Goal: Transaction & Acquisition: Purchase product/service

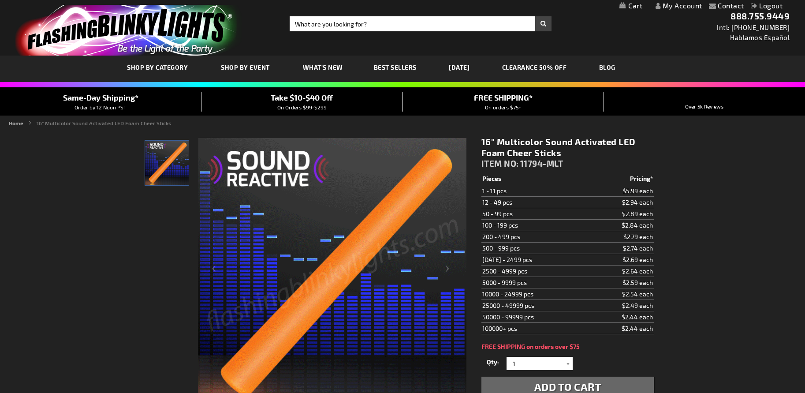
click at [308, 30] on input "Search" at bounding box center [421, 23] width 262 height 15
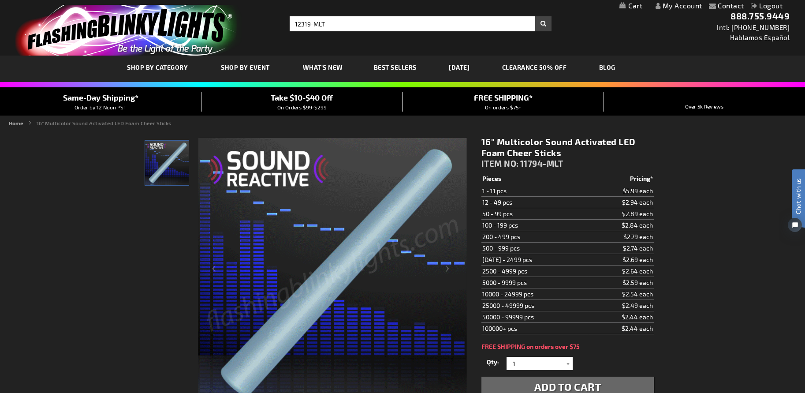
type input "12319-MLT"
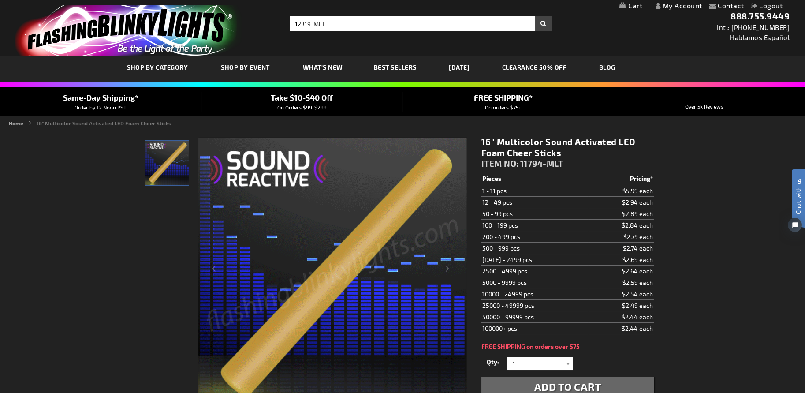
click at [535, 16] on button "Search" at bounding box center [543, 23] width 16 height 15
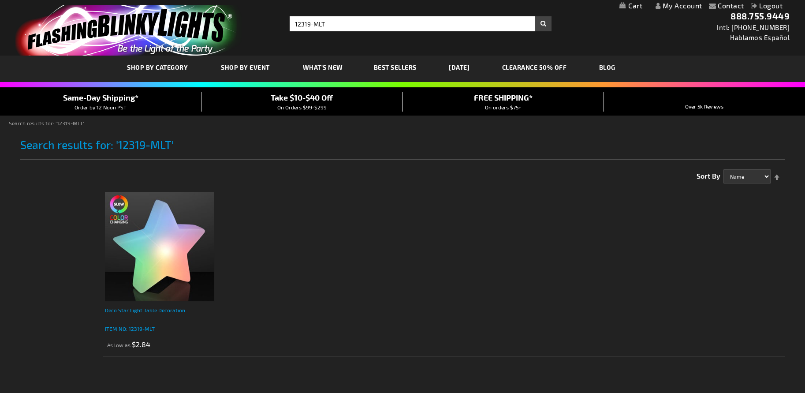
scroll to position [210, 0]
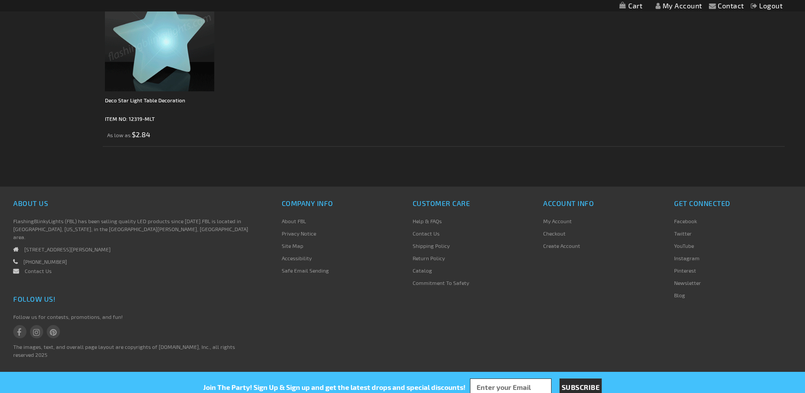
click at [165, 66] on img at bounding box center [159, 36] width 109 height 109
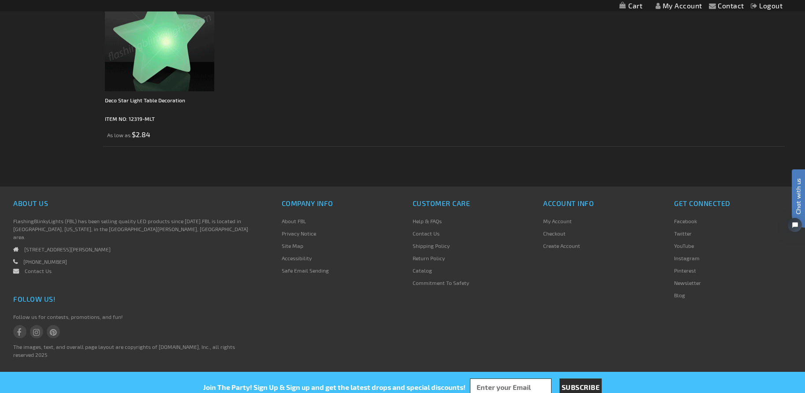
scroll to position [0, 0]
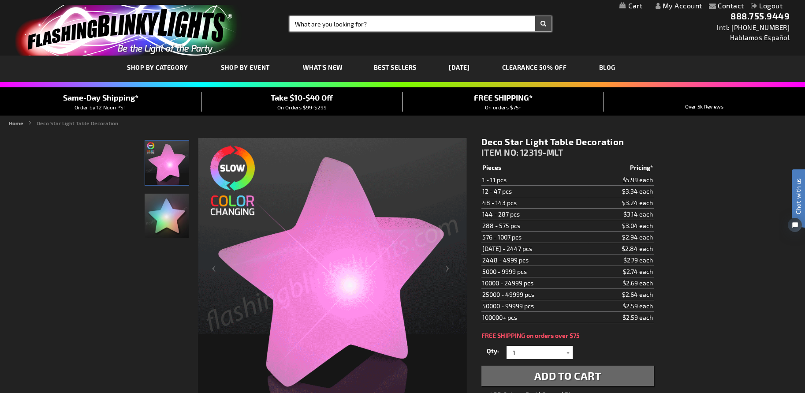
click at [371, 21] on input "Search" at bounding box center [421, 23] width 262 height 15
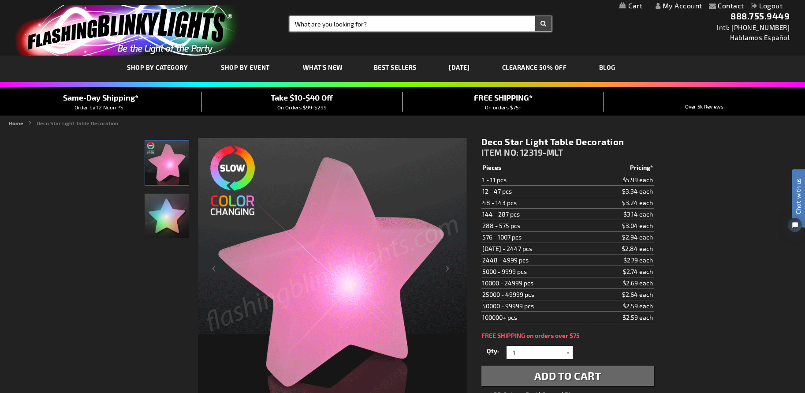
type input "c"
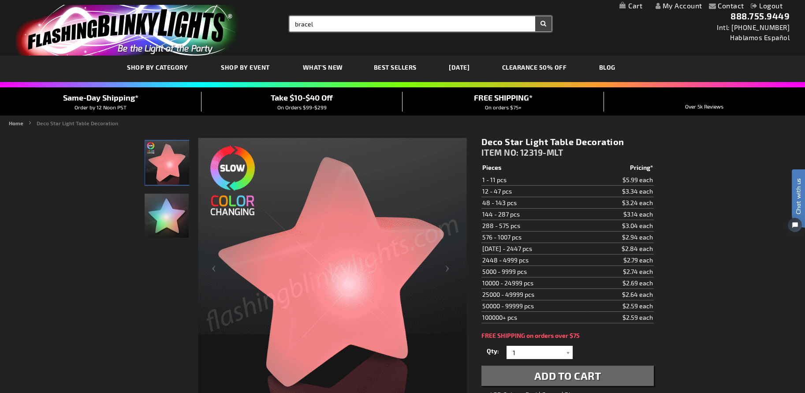
type input "bracel"
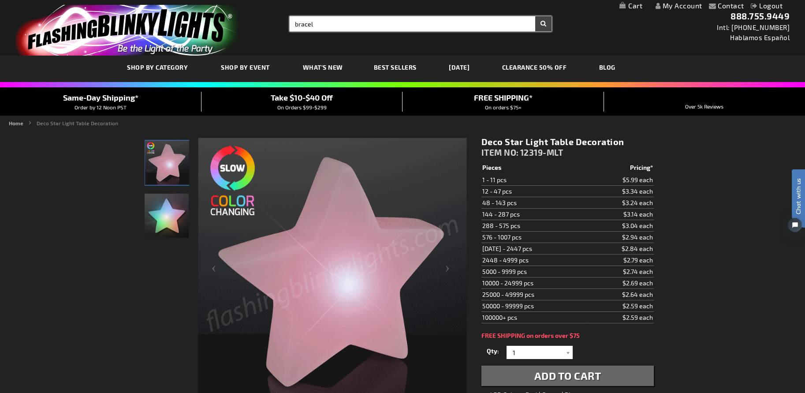
click at [535, 16] on button "Search" at bounding box center [543, 23] width 16 height 15
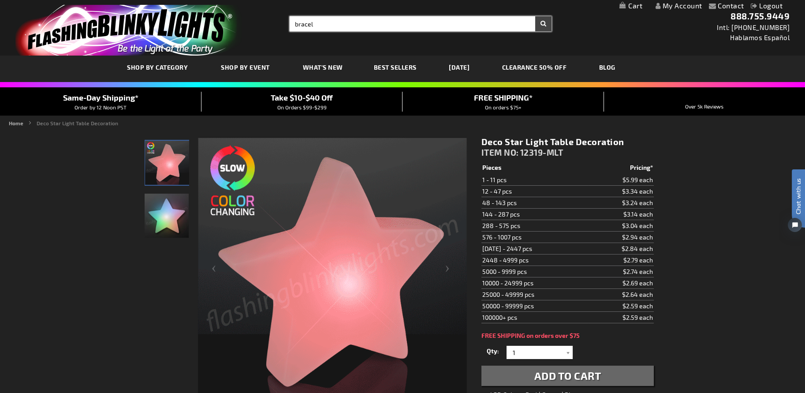
click at [371, 21] on input "bracel" at bounding box center [421, 23] width 262 height 15
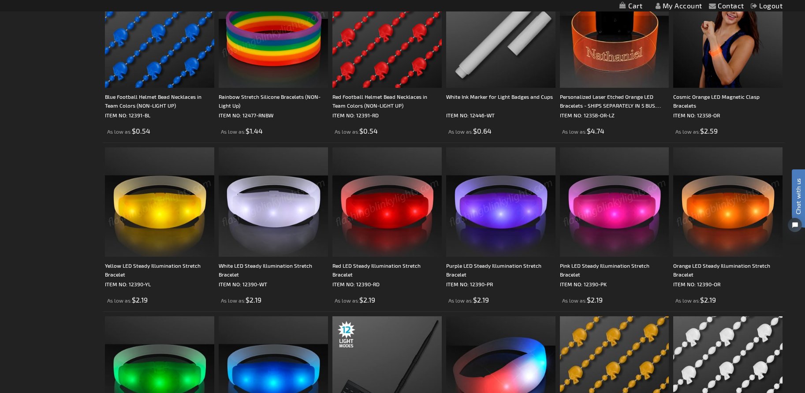
click at [731, 209] on img at bounding box center [727, 201] width 109 height 109
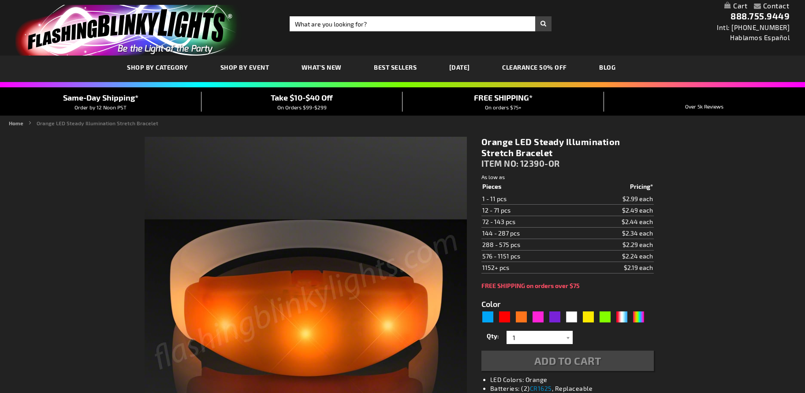
type input "5637"
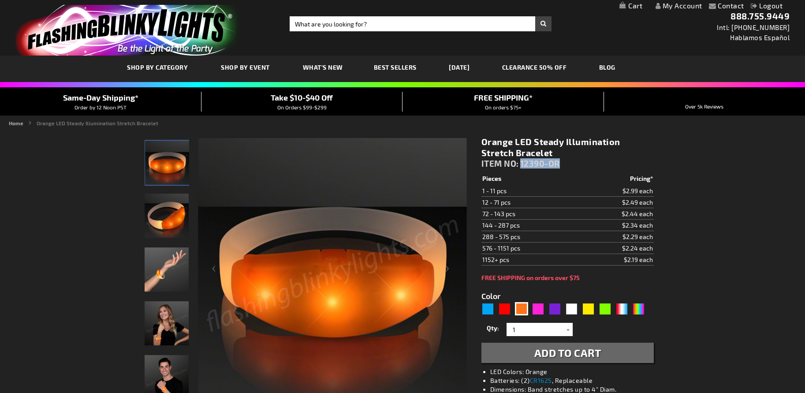
drag, startPoint x: 533, startPoint y: 161, endPoint x: 521, endPoint y: 162, distance: 11.9
click at [521, 162] on div "Orange LED Steady Illumination Stretch Bracelet ITEM NO: 12390-OR" at bounding box center [567, 154] width 172 height 37
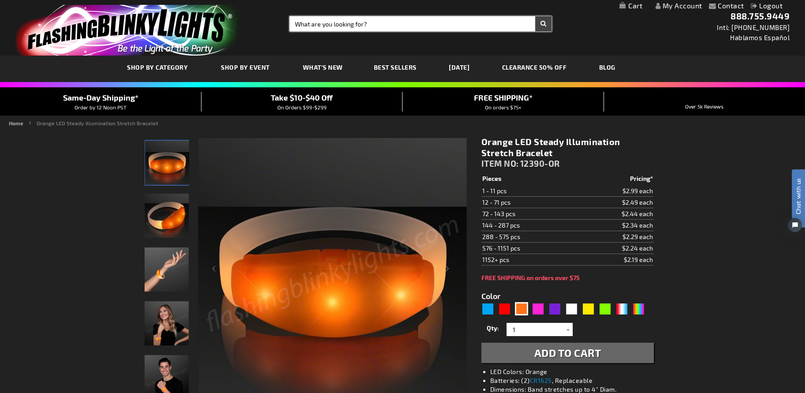
click at [425, 22] on input "Search" at bounding box center [421, 23] width 262 height 15
type input "11964"
click at [535, 16] on button "Search" at bounding box center [543, 23] width 16 height 15
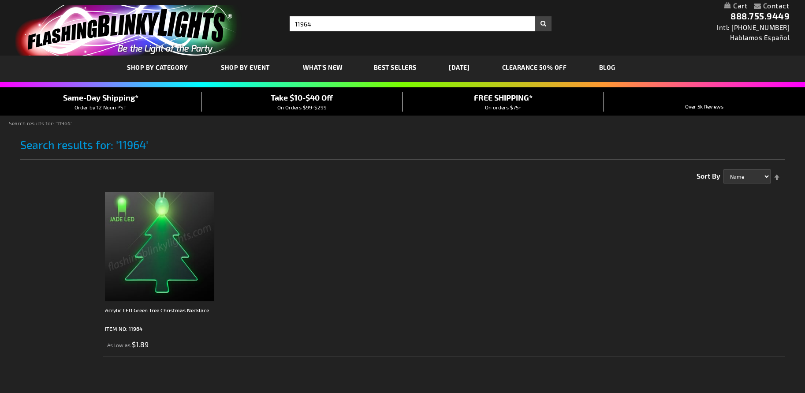
click at [164, 227] on img at bounding box center [159, 246] width 109 height 109
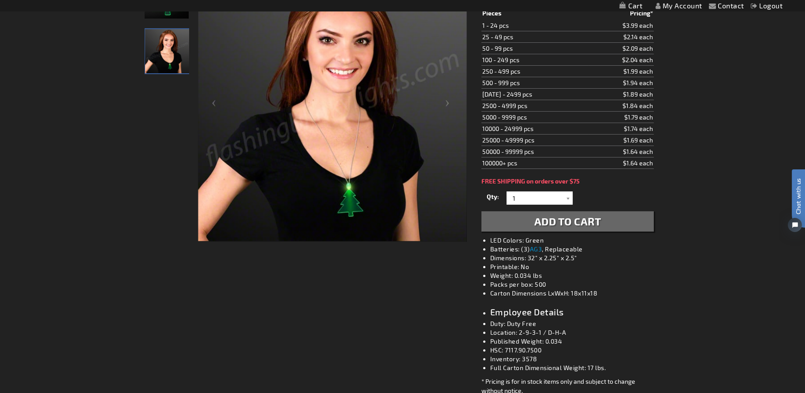
scroll to position [110, 0]
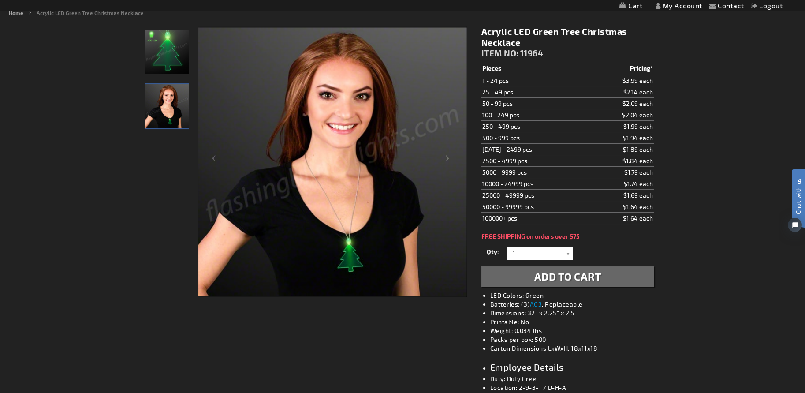
drag, startPoint x: 584, startPoint y: 311, endPoint x: 474, endPoint y: 316, distance: 110.3
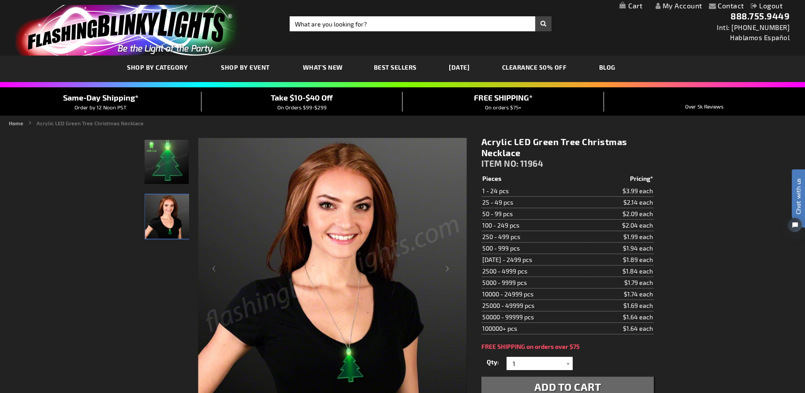
scroll to position [55, 0]
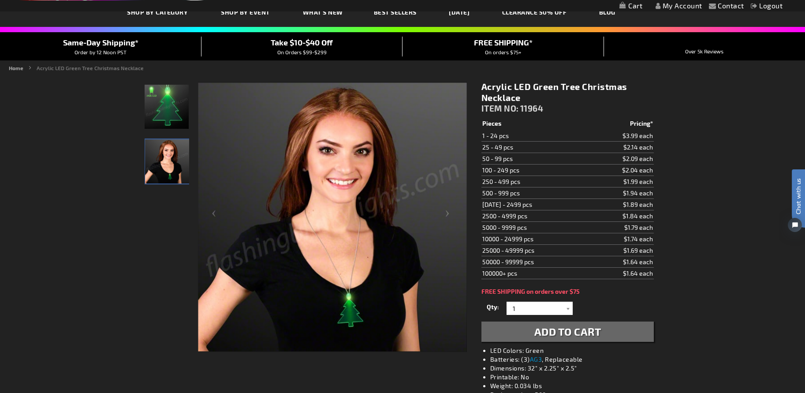
click at [170, 115] on img "Acrylic LED Green Tree Christmas Necklace" at bounding box center [167, 107] width 44 height 44
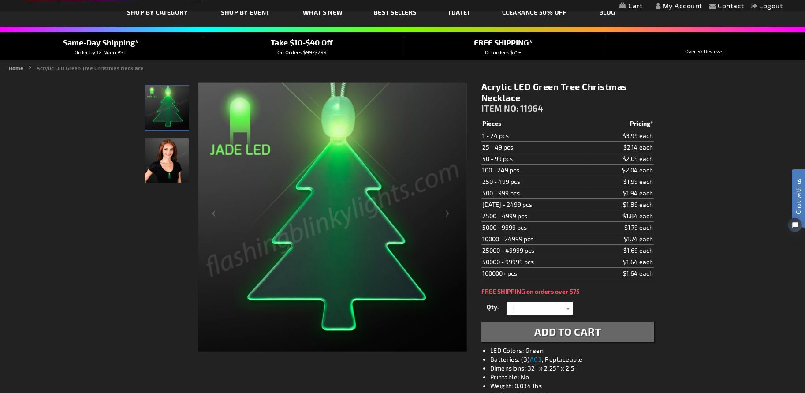
click at [175, 168] on img "Acrylic LED Green Tree Christmas Necklace" at bounding box center [167, 160] width 44 height 44
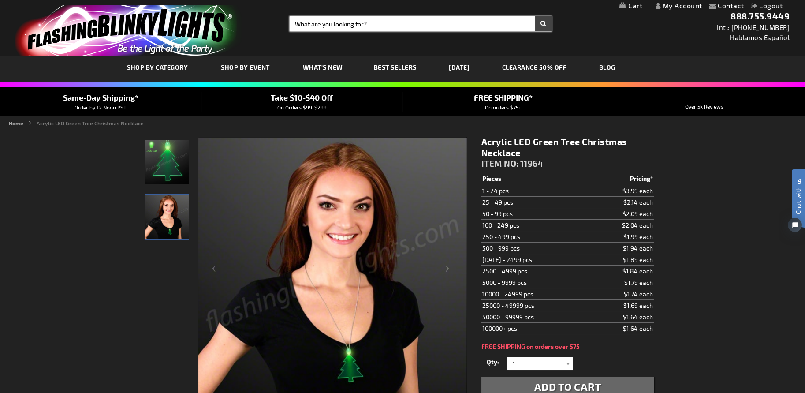
click at [427, 25] on input "Search" at bounding box center [421, 23] width 262 height 15
paste input "12319-MLT"
type input "12319-MLT"
click at [535, 16] on button "Search" at bounding box center [543, 23] width 16 height 15
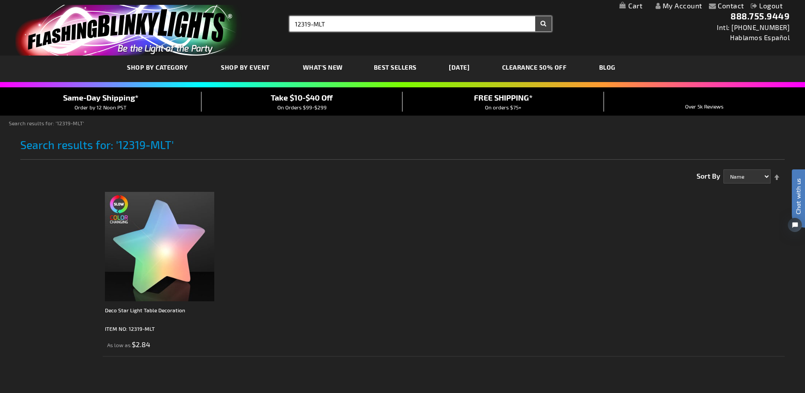
type input "12319-MLT"
drag, startPoint x: 339, startPoint y: 27, endPoint x: 245, endPoint y: 15, distance: 95.2
click at [245, 15] on div "Toggle Nav Search Search 12319-MLT × Search 888.755.9449 Intl: 818-753-8303 Hab…" at bounding box center [402, 28] width 805 height 56
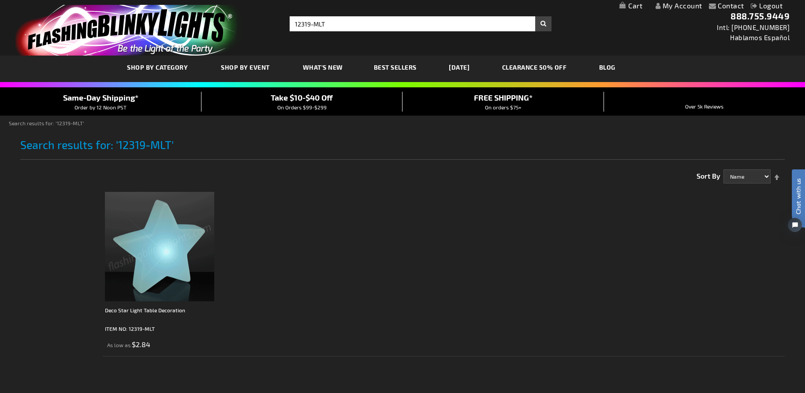
click at [201, 238] on img at bounding box center [159, 246] width 109 height 109
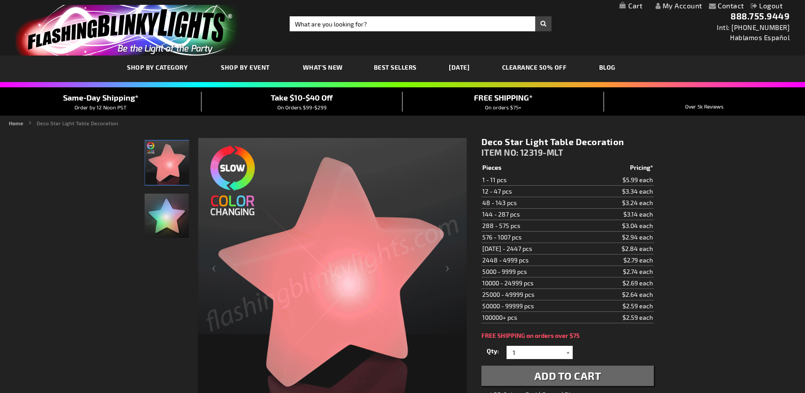
click at [568, 350] on div at bounding box center [568, 351] width 9 height 13
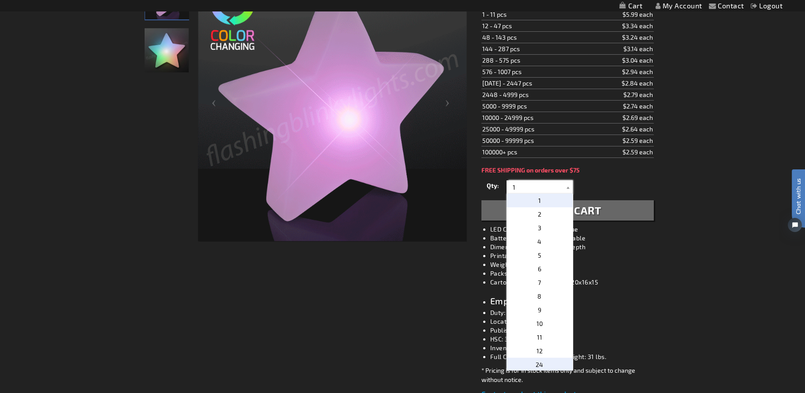
scroll to position [110, 0]
